Goal: Task Accomplishment & Management: Manage account settings

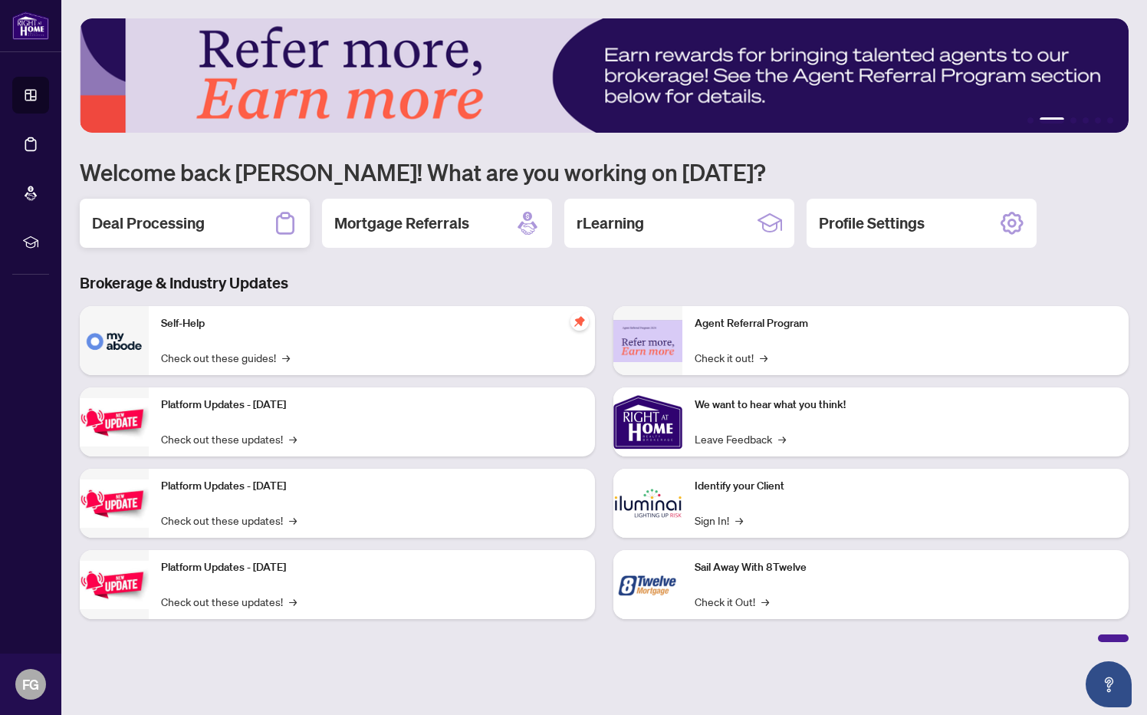
click at [160, 231] on h2 "Deal Processing" at bounding box center [148, 222] width 113 height 21
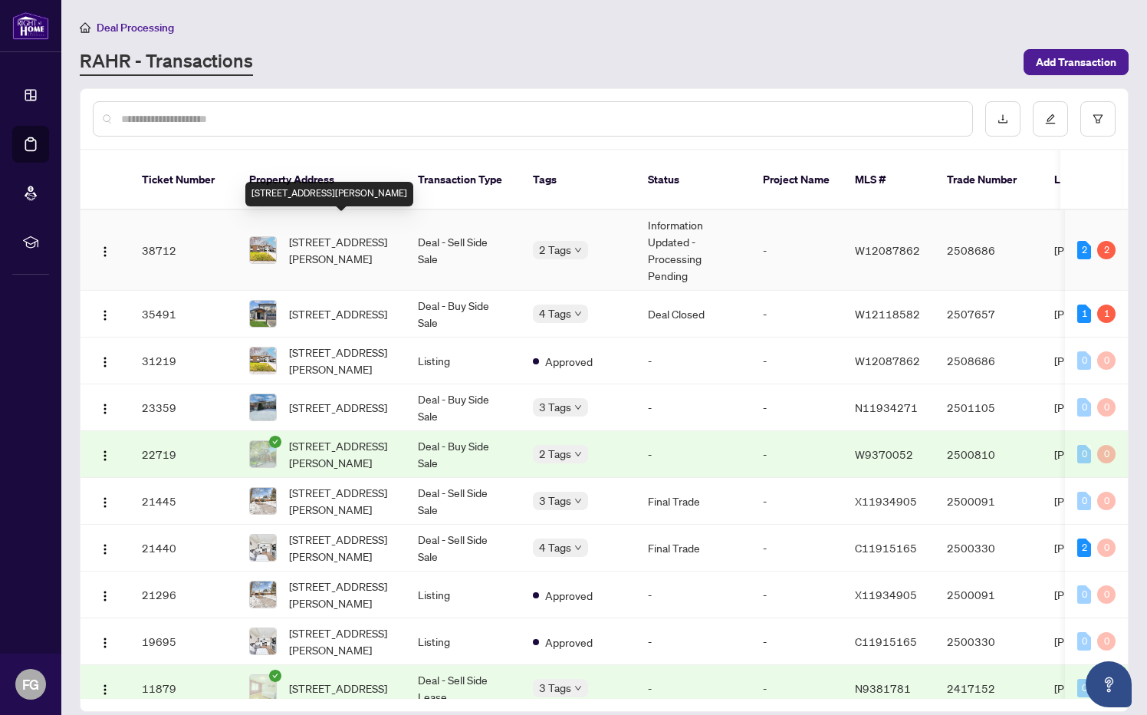
click at [373, 239] on span "[STREET_ADDRESS][PERSON_NAME]" at bounding box center [341, 250] width 104 height 34
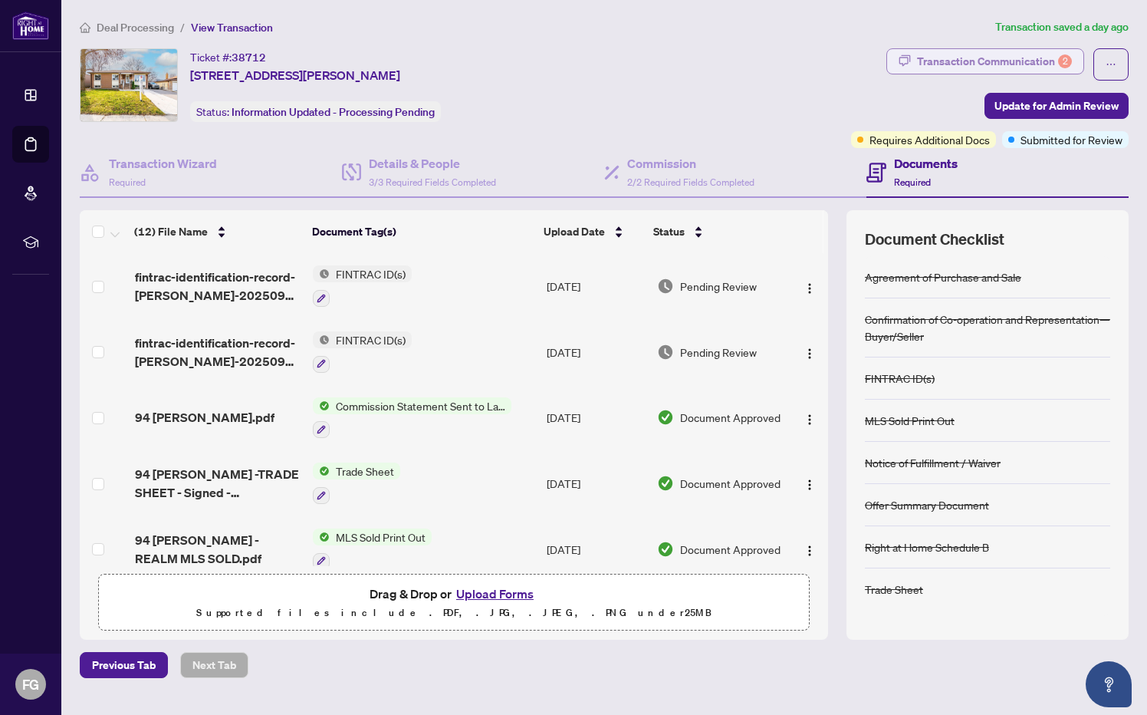
click at [1025, 65] on div "Transaction Communication 2" at bounding box center [994, 61] width 155 height 25
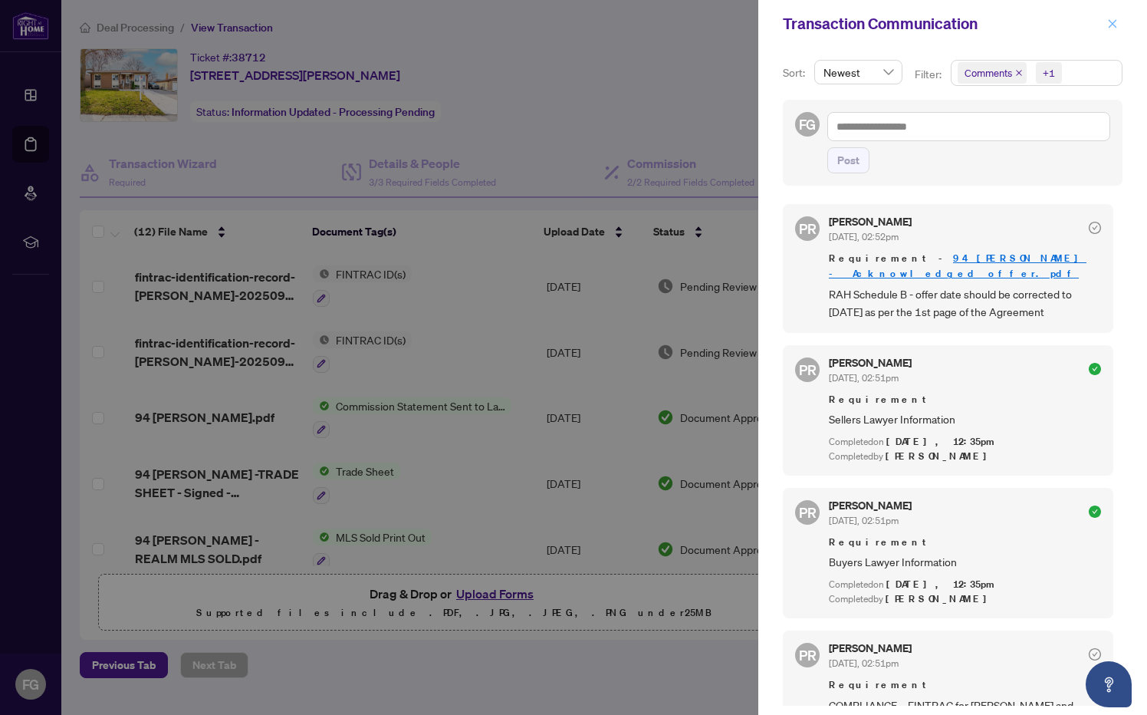
click at [1115, 24] on icon "close" at bounding box center [1112, 23] width 11 height 11
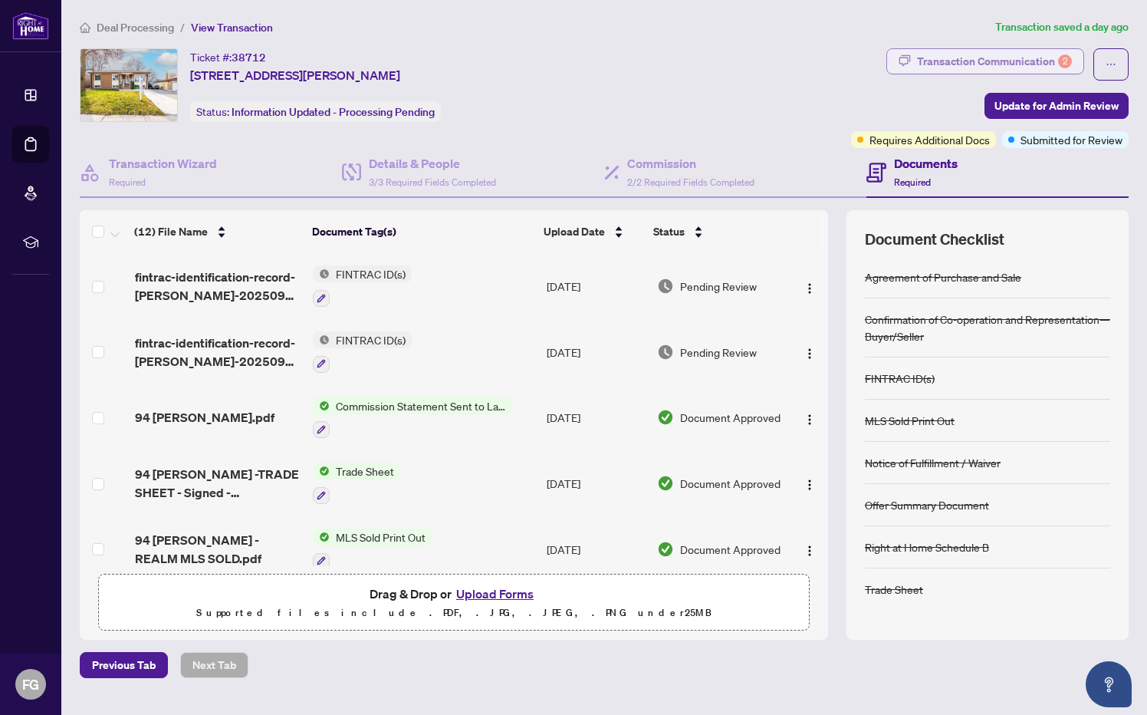
click at [1065, 65] on div "2" at bounding box center [1065, 61] width 14 height 14
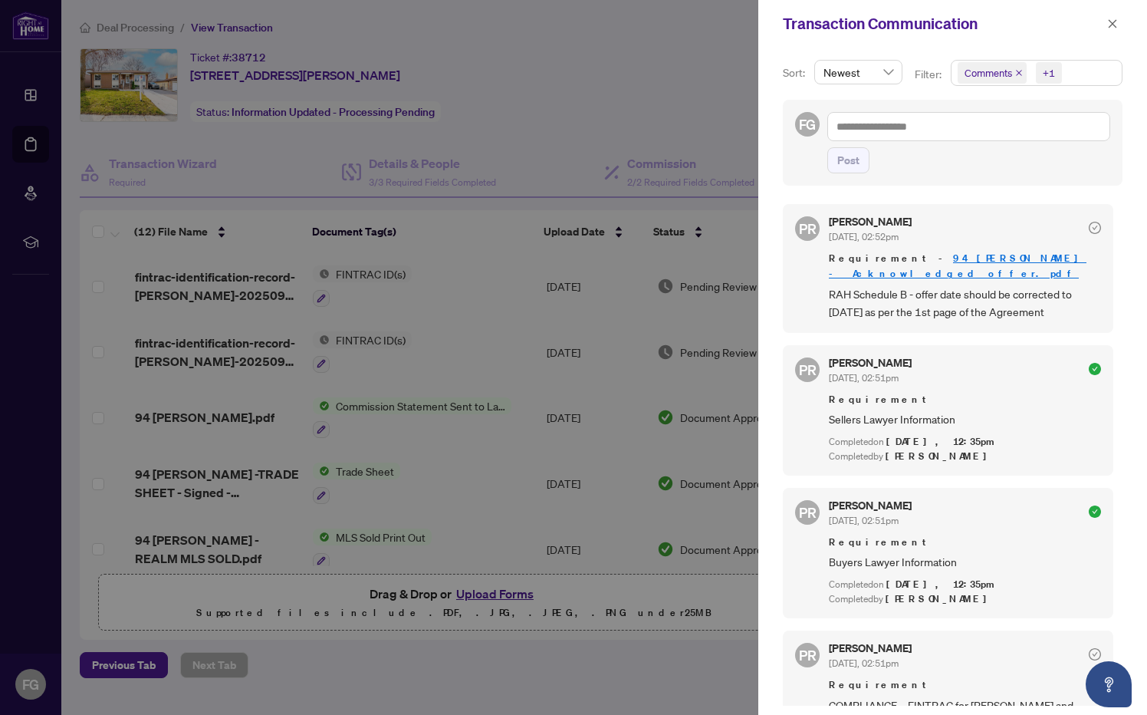
click at [1015, 74] on icon "close" at bounding box center [1019, 73] width 8 height 8
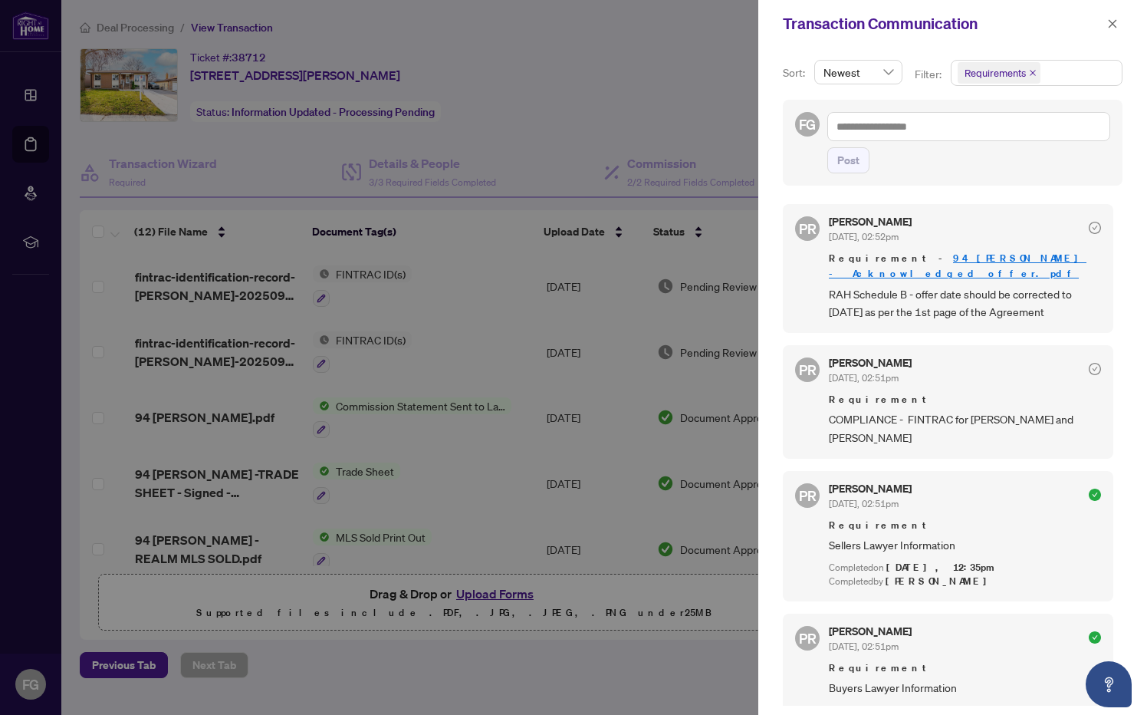
click at [1029, 74] on icon "close" at bounding box center [1033, 73] width 8 height 8
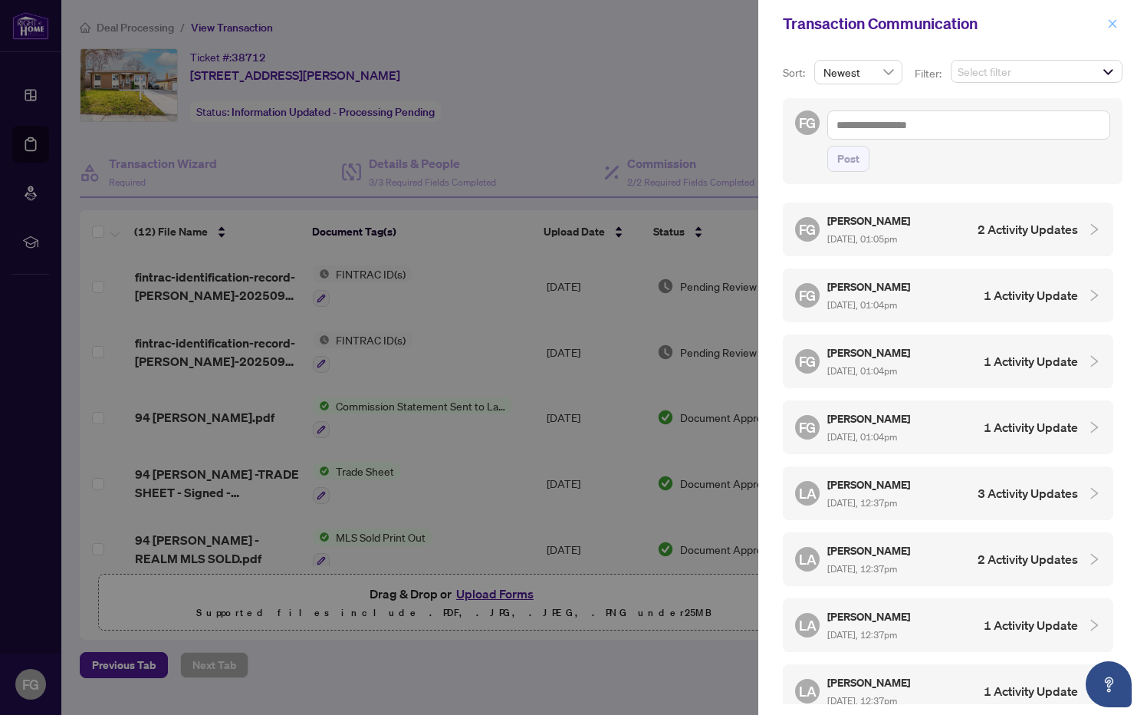
click at [1113, 24] on icon "close" at bounding box center [1113, 23] width 8 height 8
